Goal: Transaction & Acquisition: Obtain resource

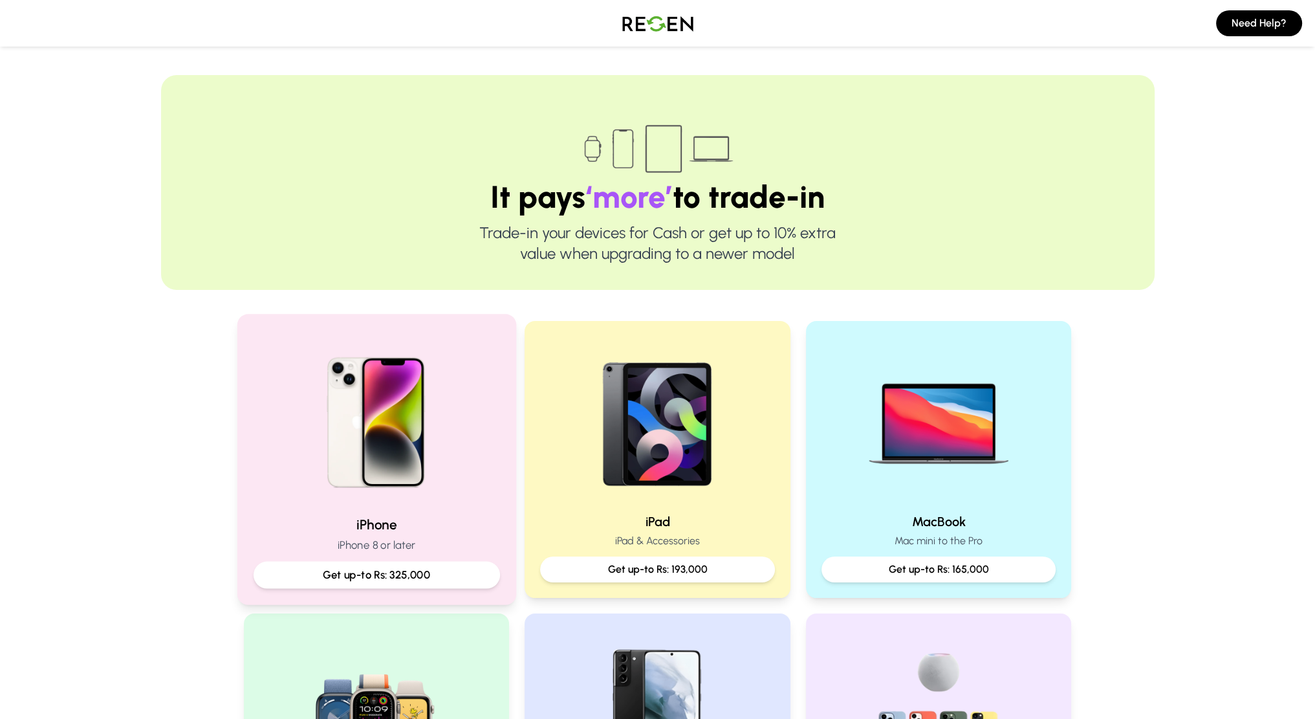
scroll to position [151, 0]
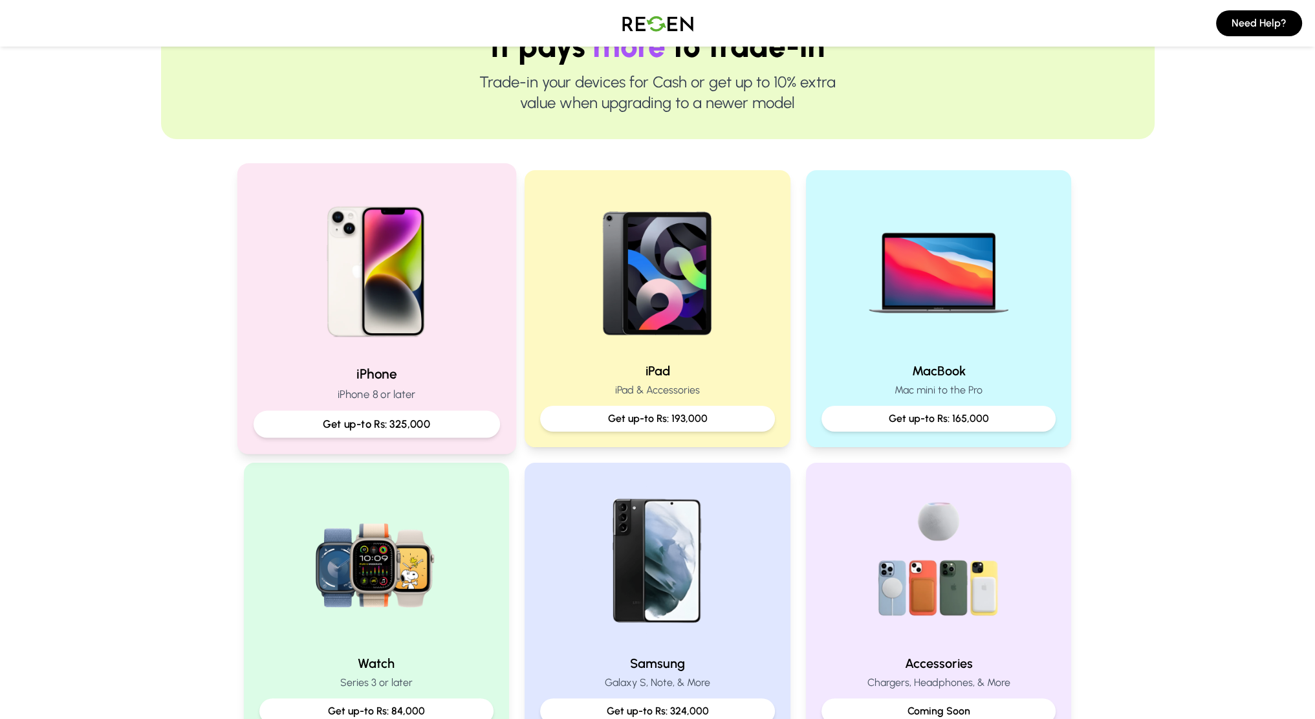
click at [361, 419] on p "Get up-to Rs: 325,000" at bounding box center [376, 424] width 225 height 16
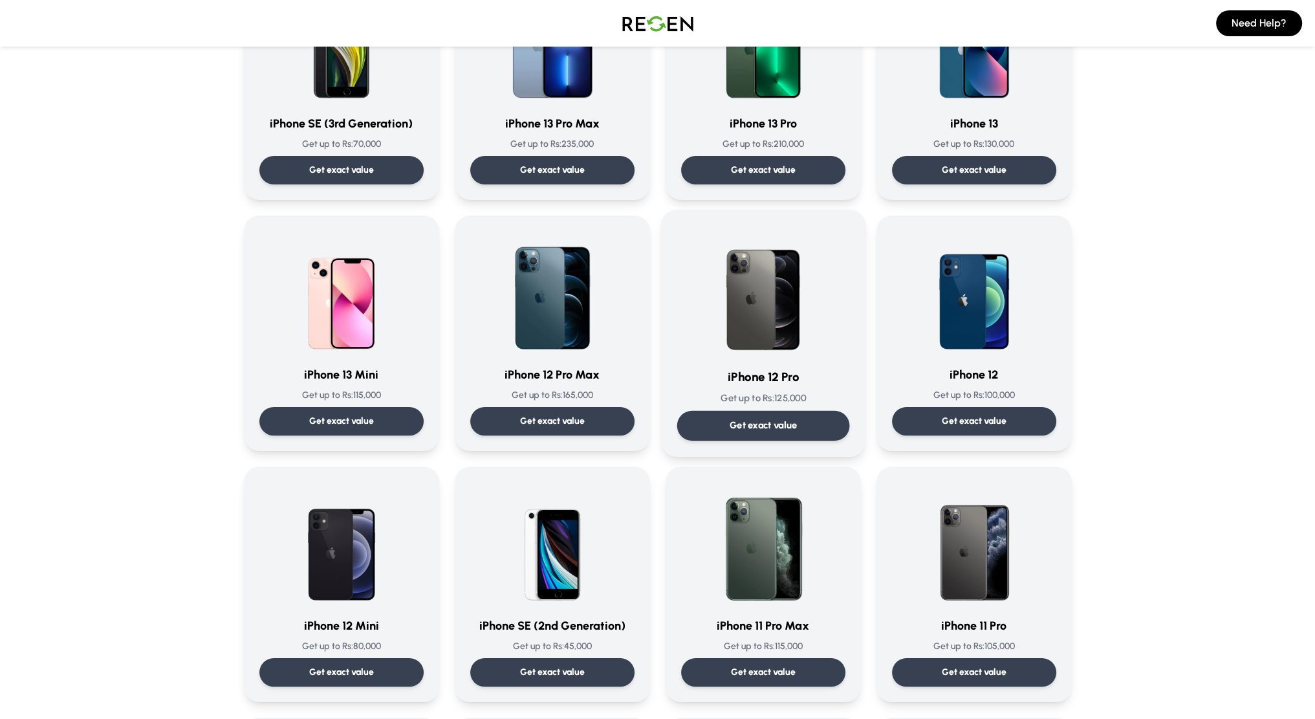
scroll to position [906, 0]
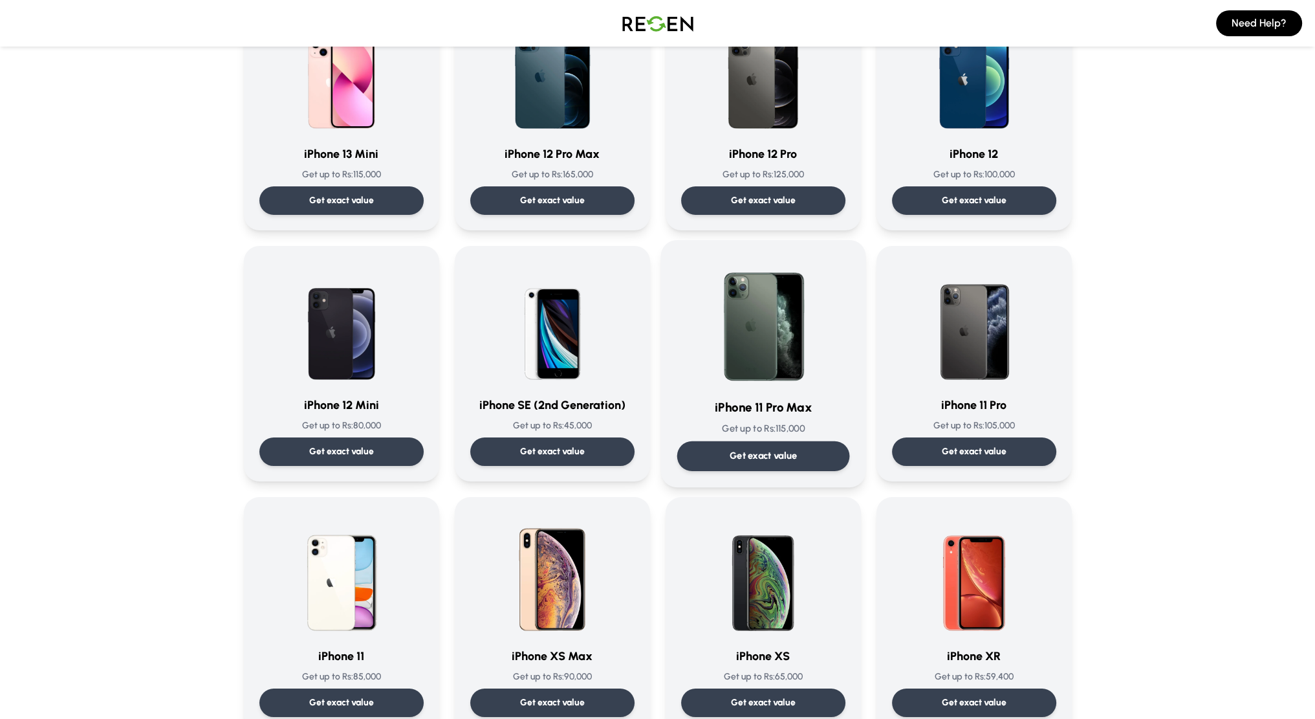
click at [784, 461] on p "Get exact value" at bounding box center [763, 456] width 68 height 14
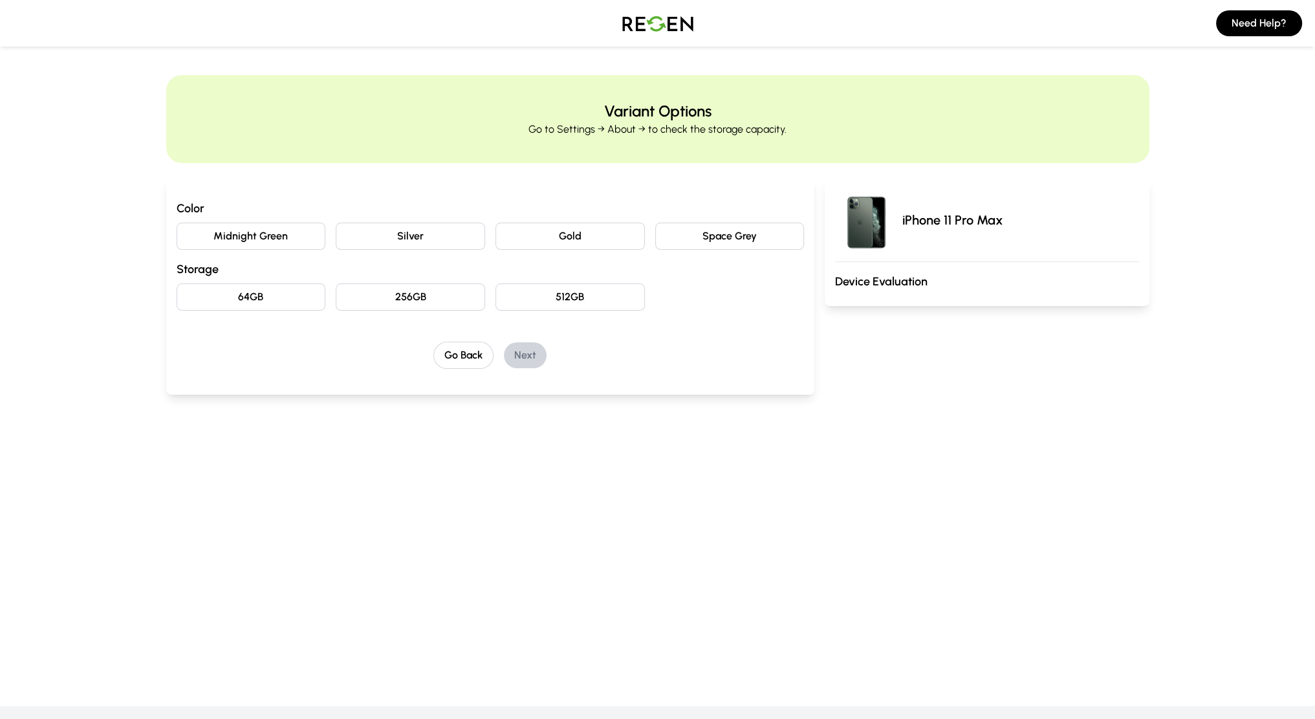
click at [266, 296] on button "64GB" at bounding box center [251, 296] width 149 height 27
click at [637, 235] on button "Gold" at bounding box center [570, 236] width 149 height 27
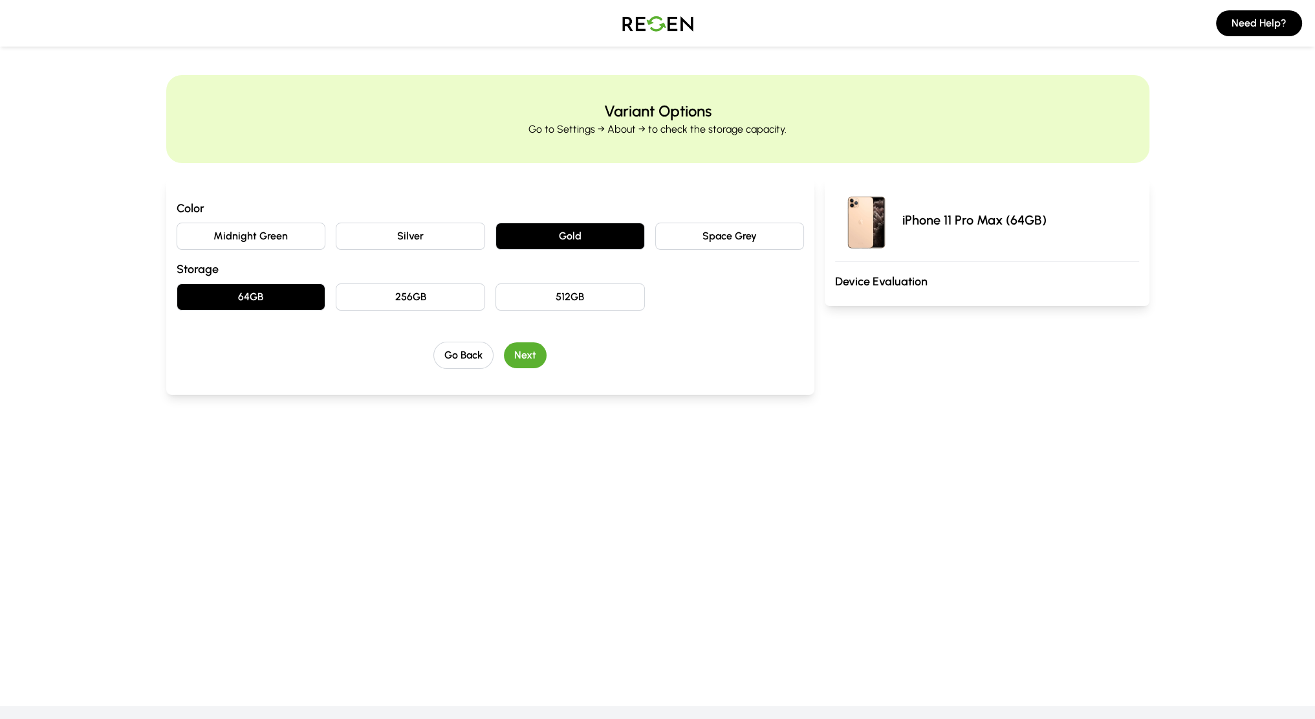
click at [521, 357] on button "Next" at bounding box center [525, 355] width 43 height 26
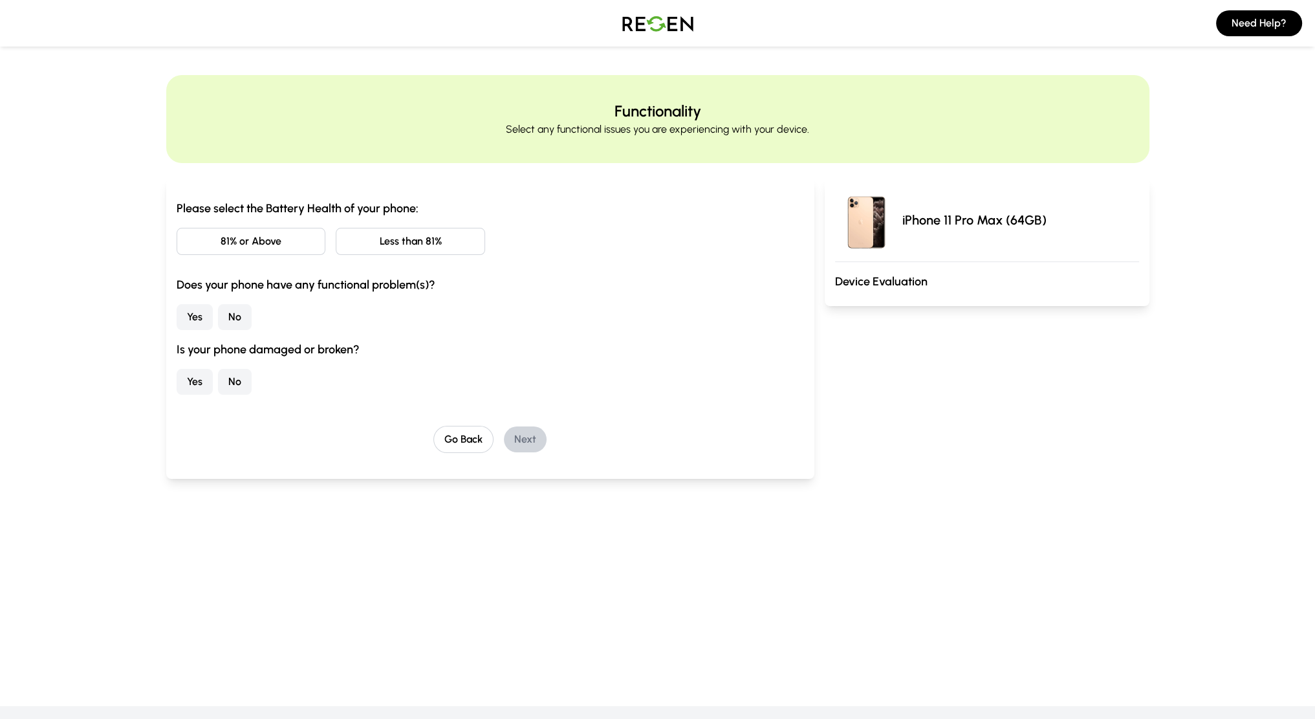
click at [377, 242] on button "Less than 81%" at bounding box center [410, 241] width 149 height 27
click at [231, 310] on button "No" at bounding box center [235, 317] width 34 height 26
click at [230, 382] on button "No" at bounding box center [235, 382] width 34 height 26
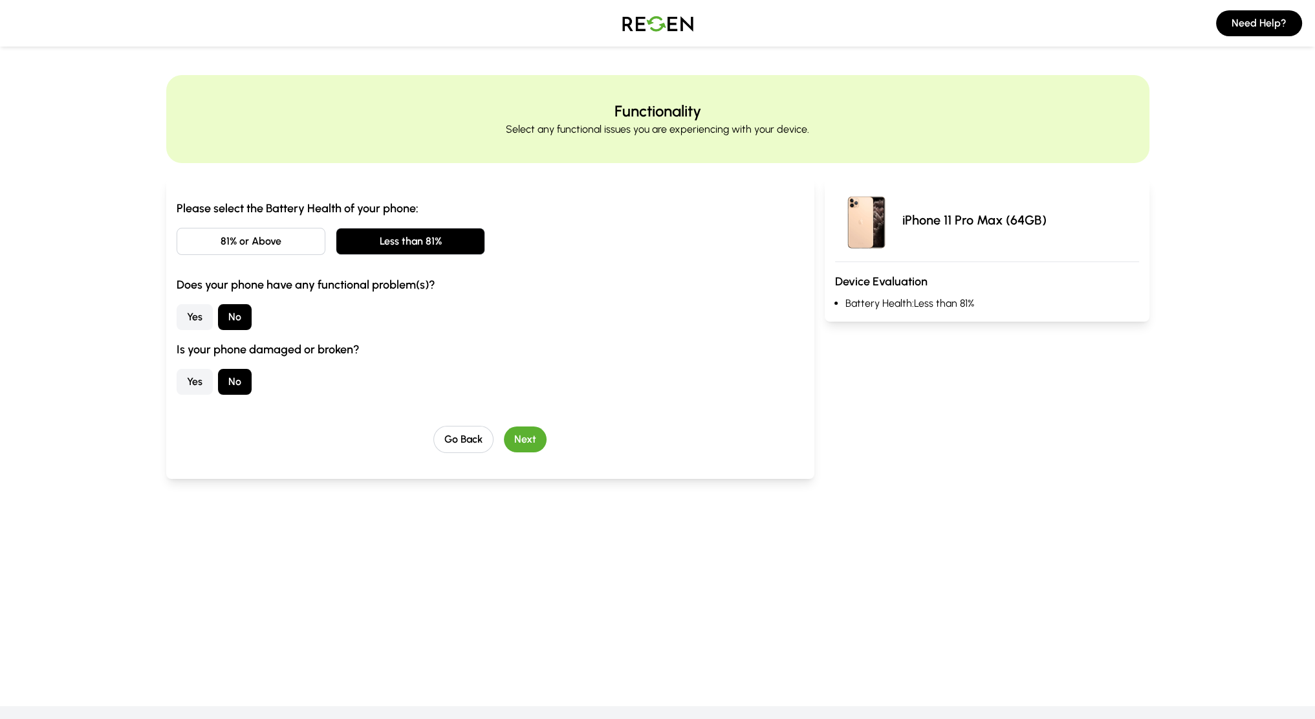
click at [523, 437] on button "Next" at bounding box center [525, 439] width 43 height 26
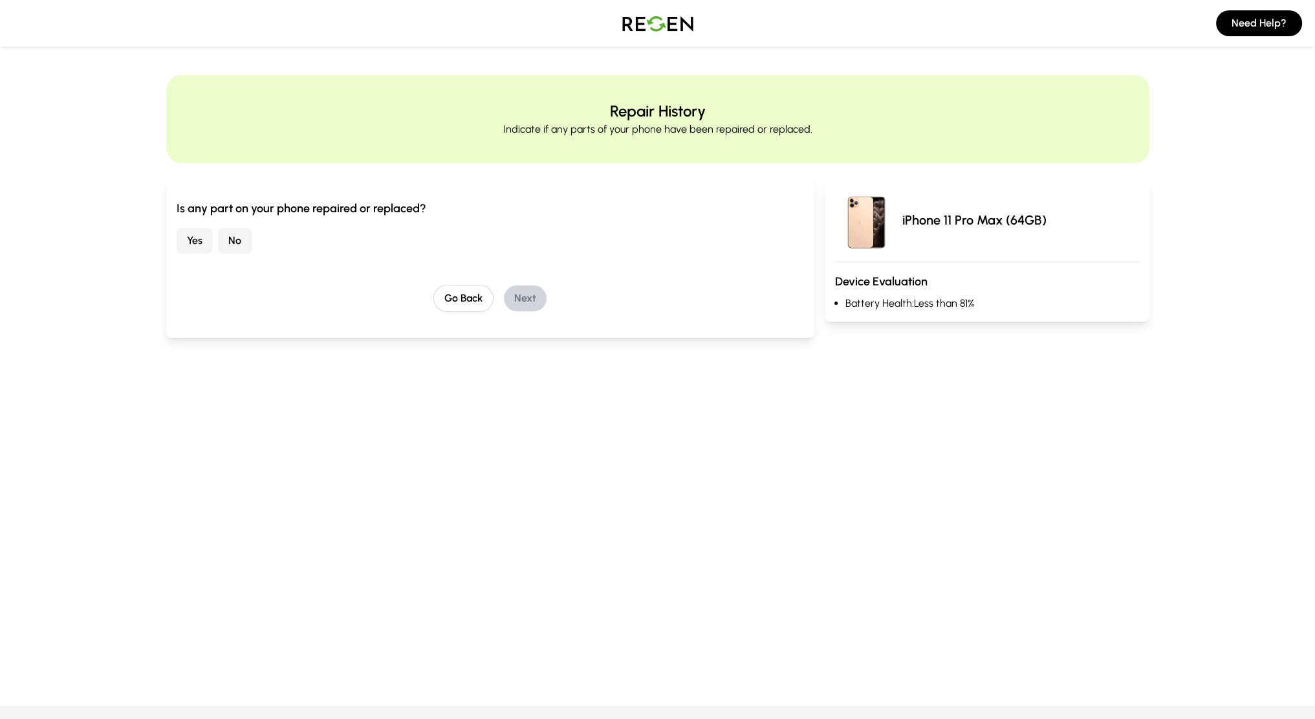
click at [223, 241] on button "No" at bounding box center [235, 241] width 34 height 26
click at [535, 292] on button "Next" at bounding box center [525, 298] width 43 height 26
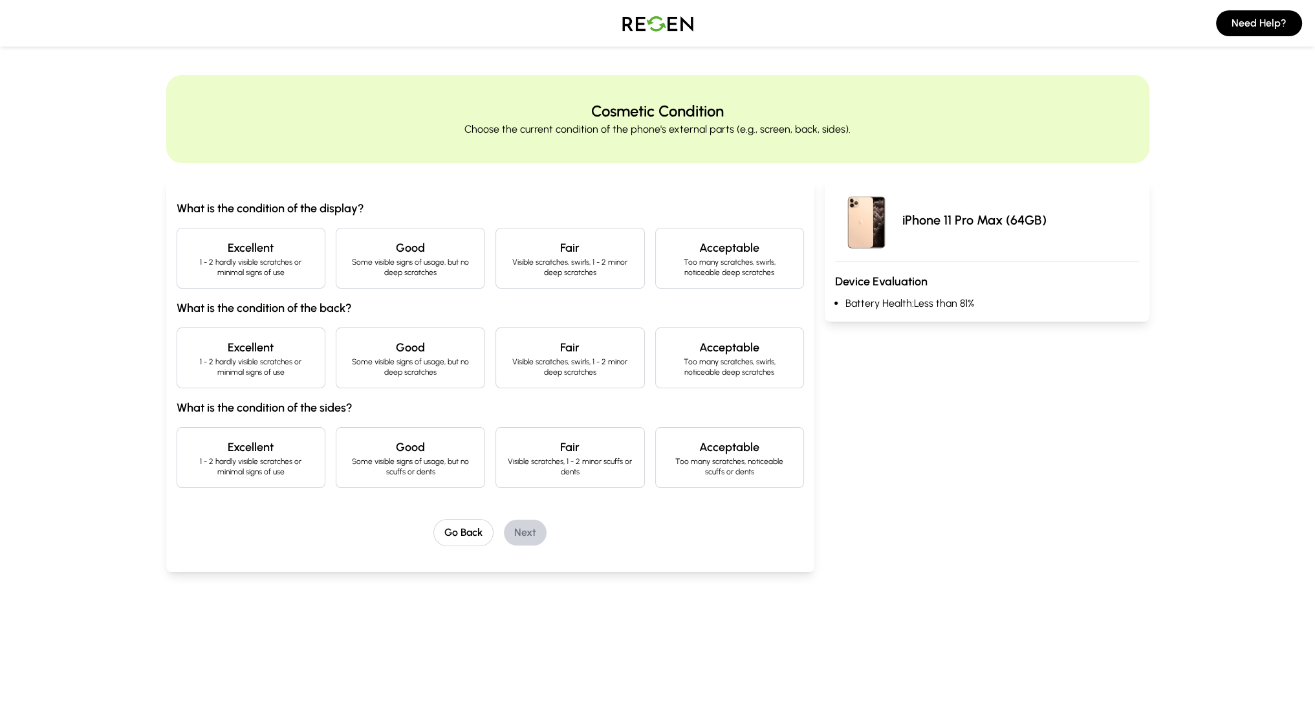
click at [366, 258] on p "Some visible signs of usage, but no deep scratches" at bounding box center [410, 267] width 127 height 21
click at [285, 362] on p "1 - 2 hardly visible scratches or minimal signs of use" at bounding box center [251, 367] width 127 height 21
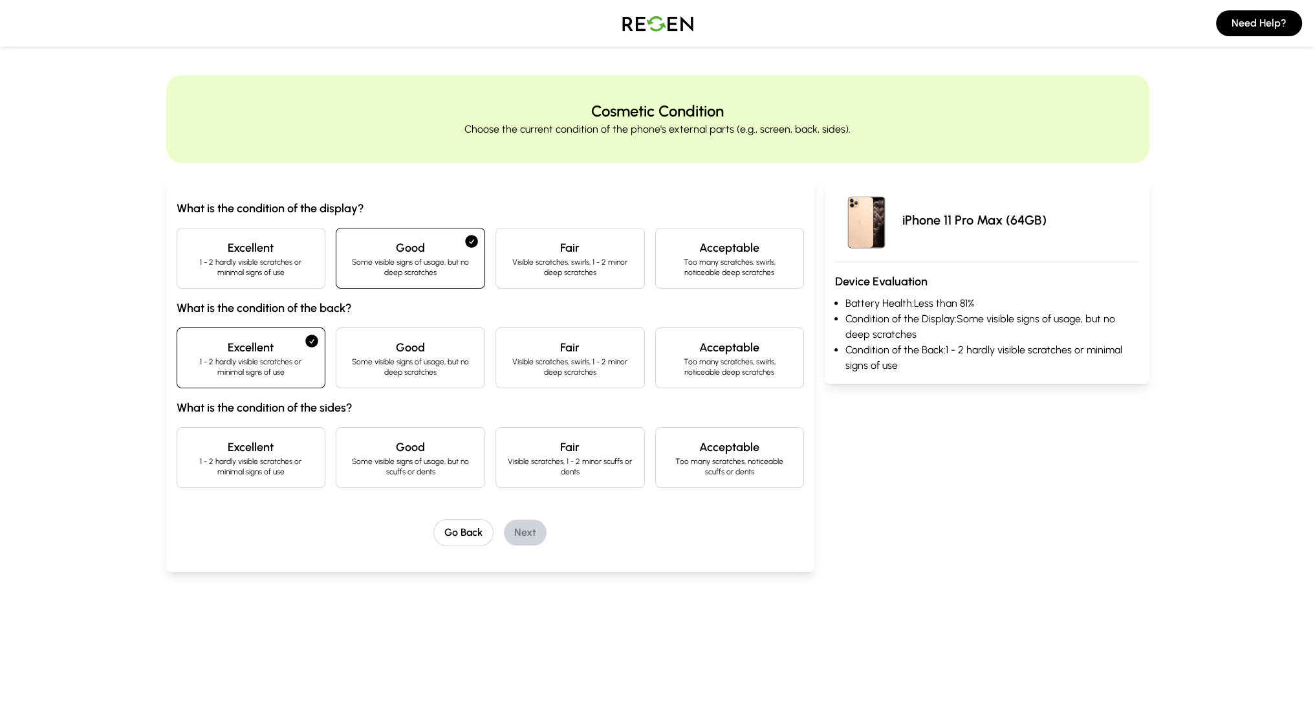
click at [378, 443] on h4 "Good" at bounding box center [410, 447] width 127 height 18
click at [519, 527] on button "Next" at bounding box center [525, 533] width 43 height 26
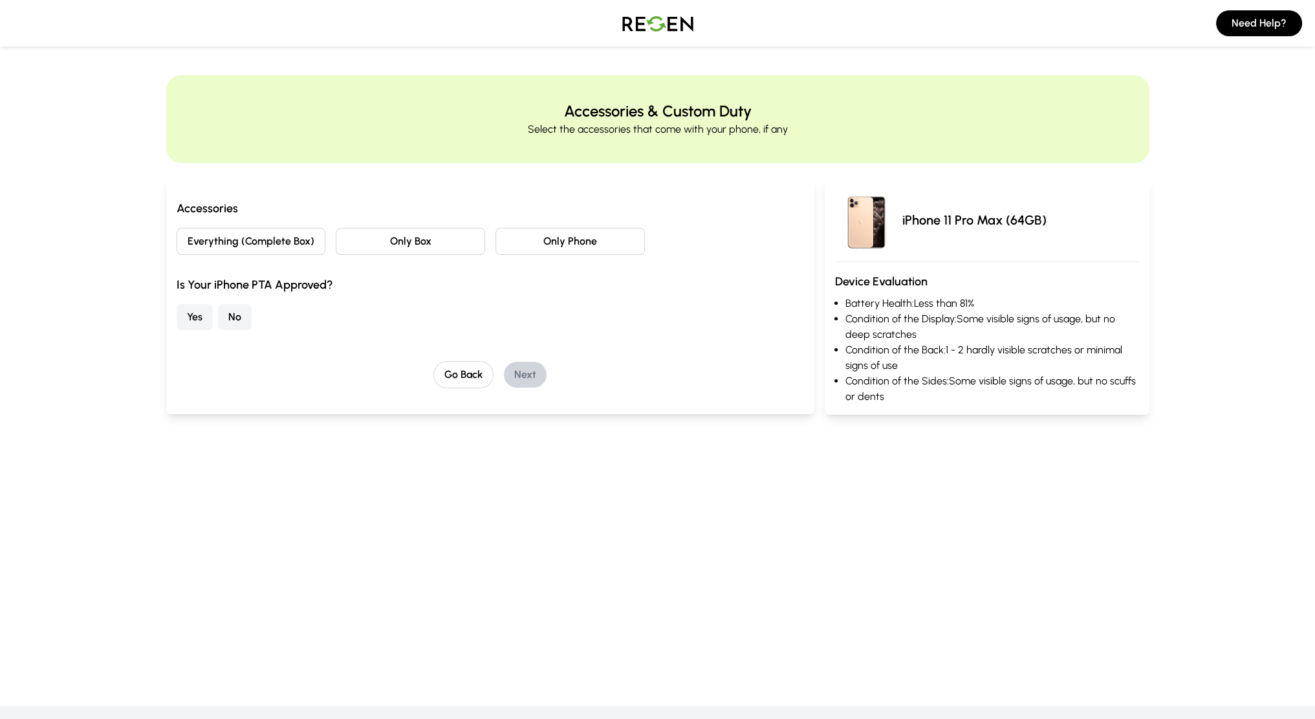
click at [524, 246] on button "Only Phone" at bounding box center [570, 241] width 149 height 27
drag, startPoint x: 206, startPoint y: 314, endPoint x: 372, endPoint y: 322, distance: 166.4
click at [205, 314] on button "Yes" at bounding box center [195, 317] width 36 height 26
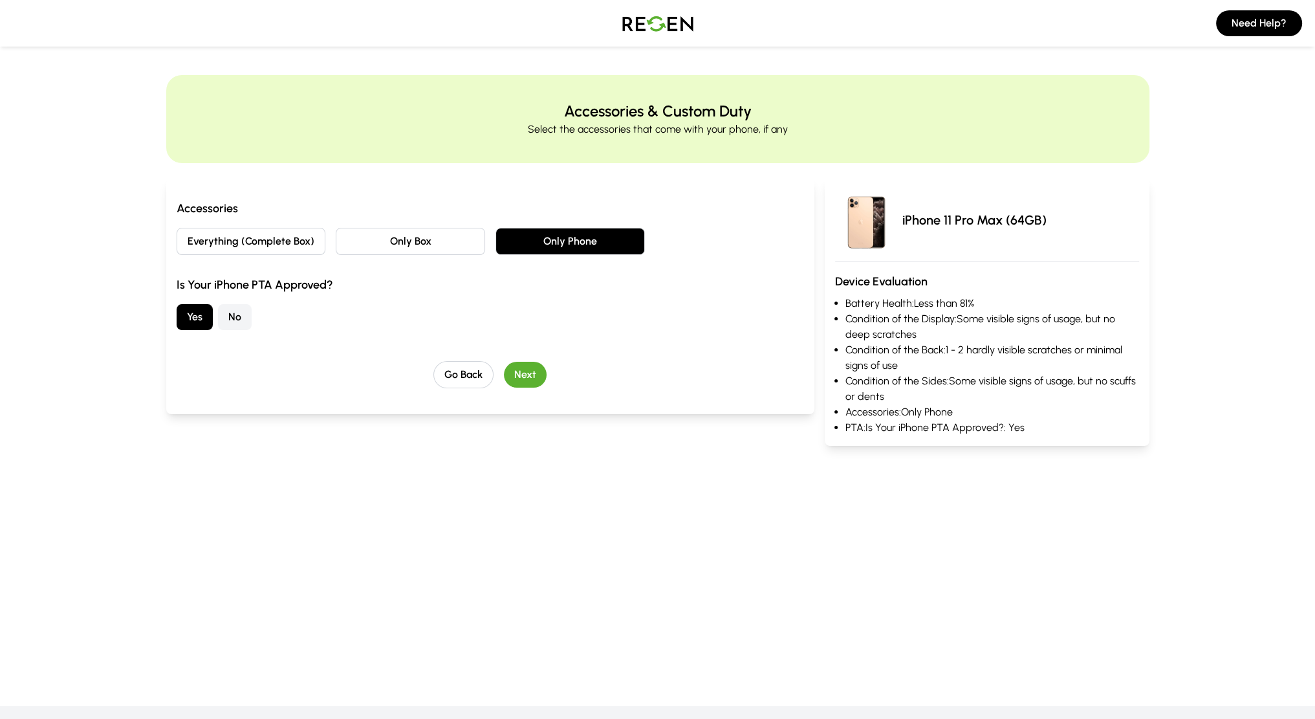
click at [507, 362] on div "Go Back Next" at bounding box center [491, 374] width 628 height 27
click at [513, 369] on button "Next" at bounding box center [525, 375] width 43 height 26
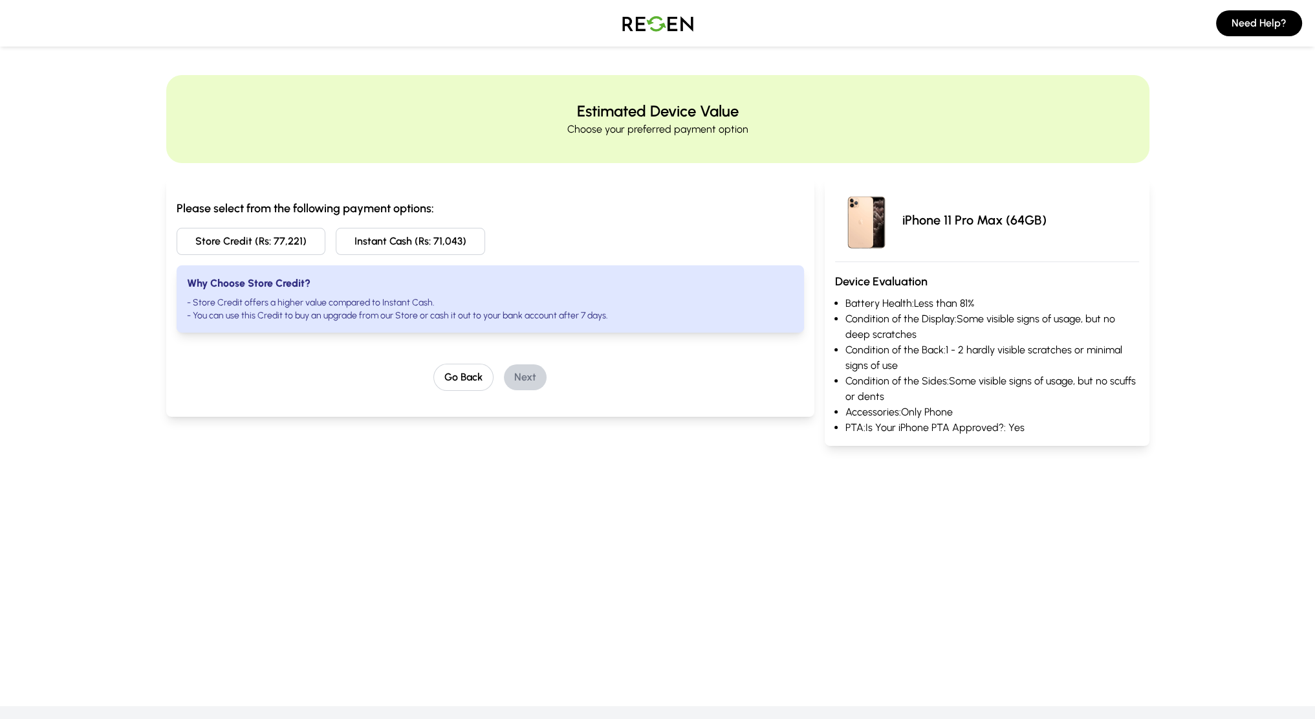
click at [401, 238] on button "Instant Cash (Rs: 71,043)" at bounding box center [410, 241] width 149 height 27
click at [538, 369] on button "Next" at bounding box center [525, 377] width 43 height 26
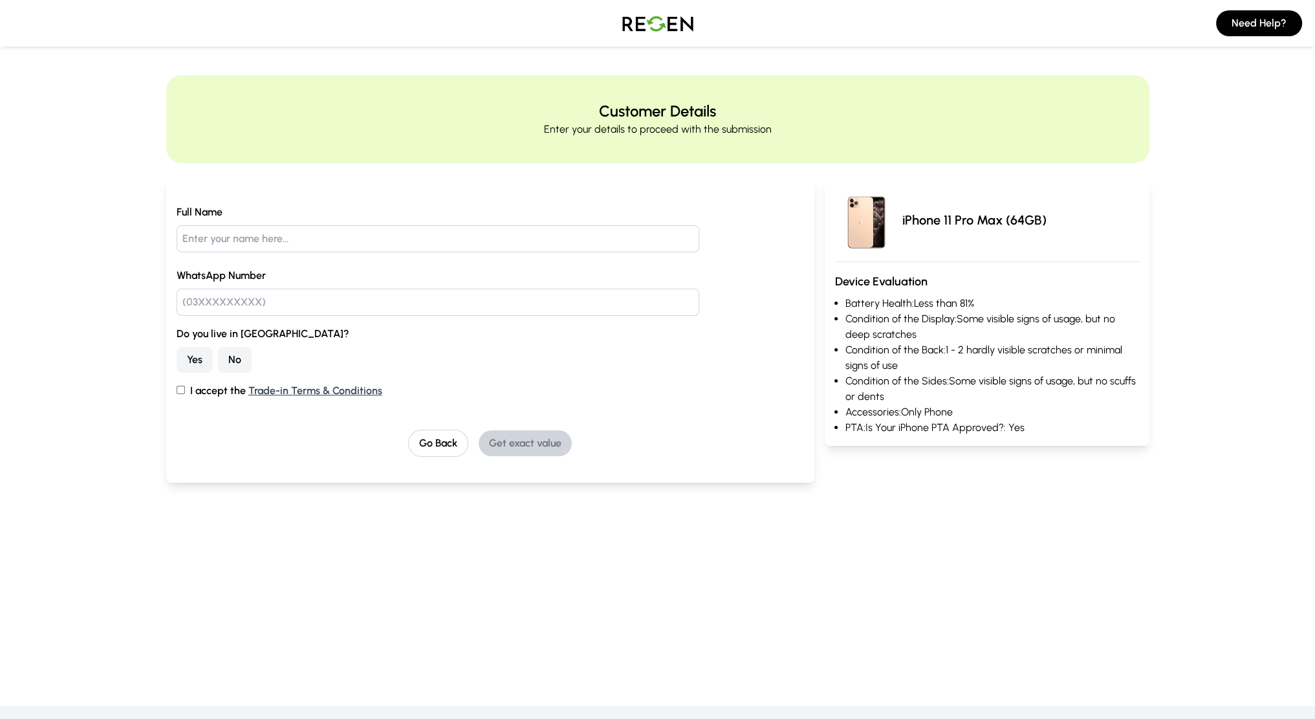
click at [375, 240] on input "text" at bounding box center [438, 238] width 523 height 27
type input "[PERSON_NAME]"
type input "03134743700"
click at [184, 368] on button "Yes" at bounding box center [195, 360] width 36 height 26
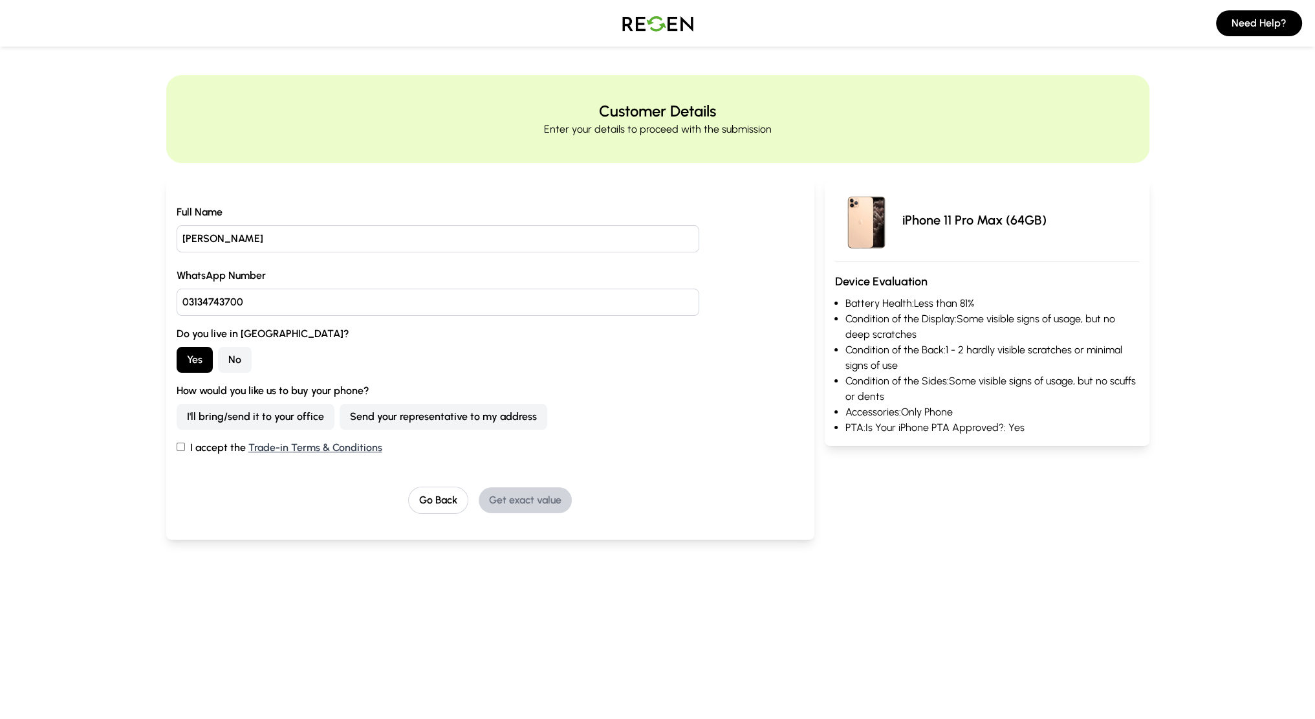
click at [202, 424] on button "I'll bring/send it to your office" at bounding box center [256, 417] width 158 height 26
click at [181, 454] on label "I accept the Trade-in Terms & Conditions" at bounding box center [491, 448] width 628 height 16
click at [181, 451] on input "I accept the Trade-in Terms & Conditions" at bounding box center [181, 447] width 8 height 8
checkbox input "true"
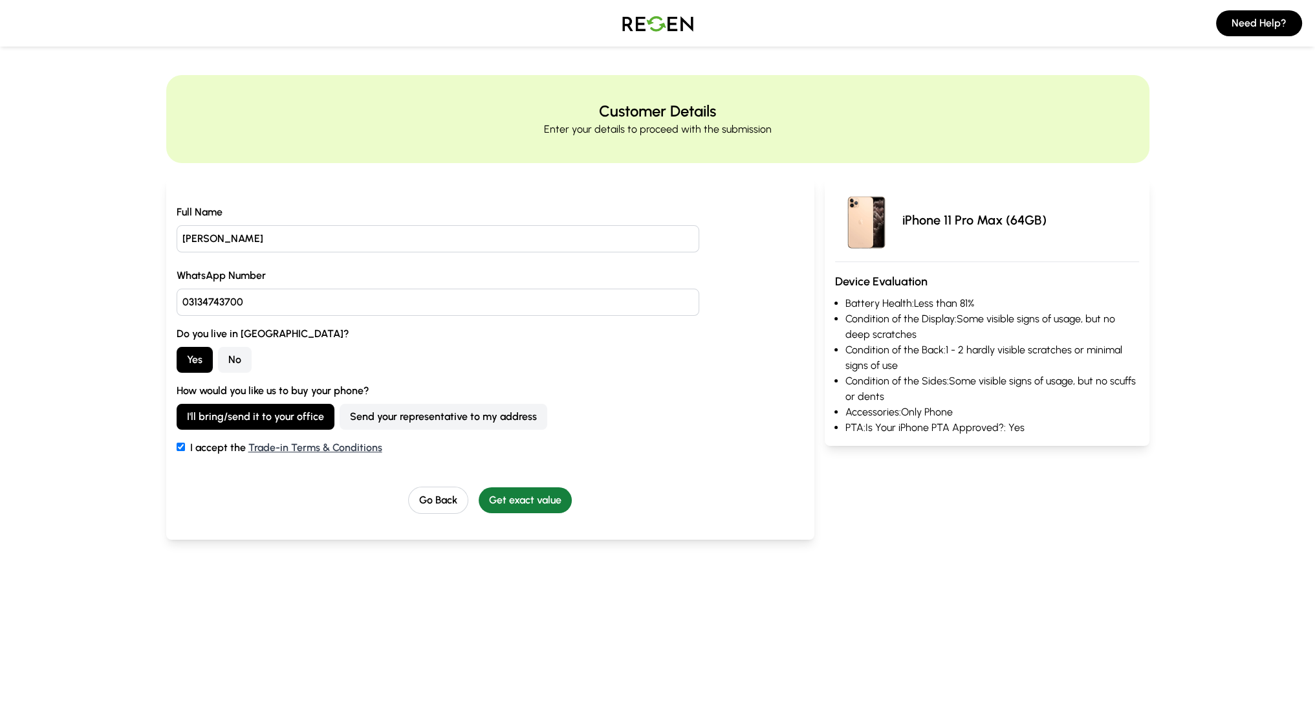
click at [505, 504] on button "Get exact value" at bounding box center [525, 500] width 93 height 26
